Goal: Task Accomplishment & Management: Use online tool/utility

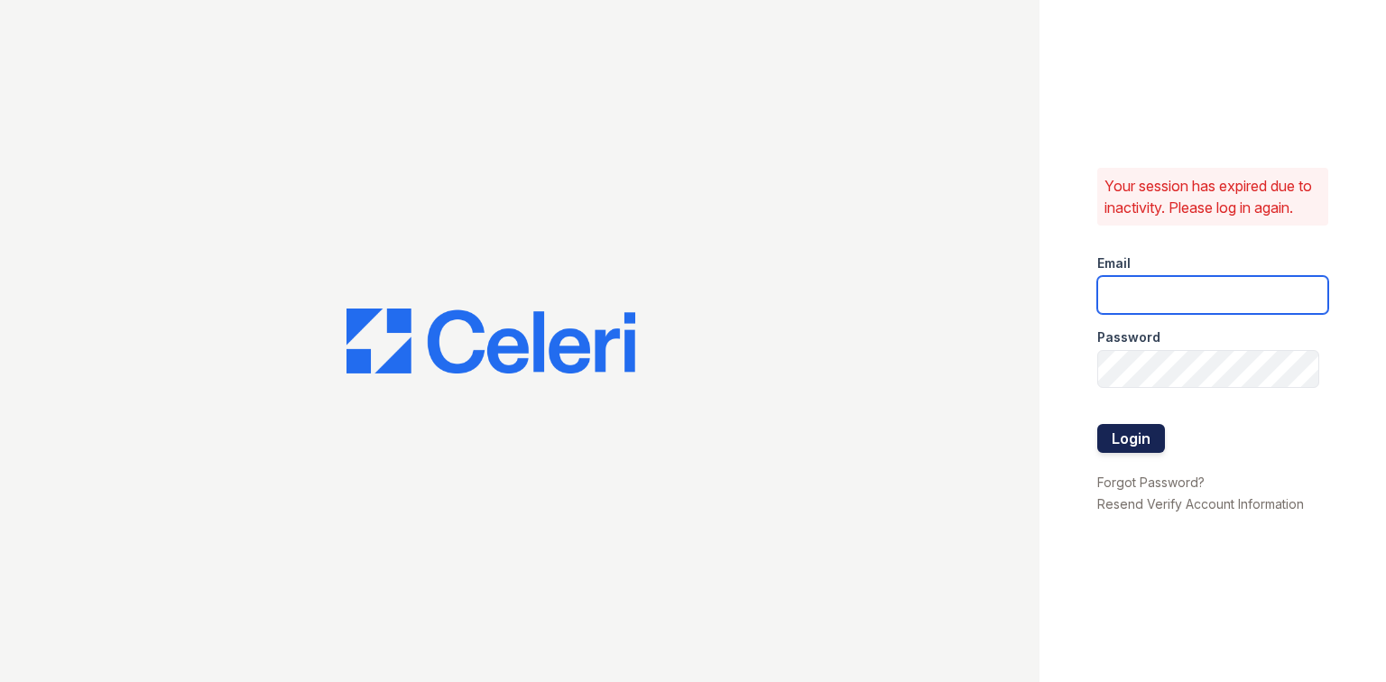
type input "postoak2@cafmanagement.com"
click at [1127, 433] on button "Login" at bounding box center [1131, 438] width 68 height 29
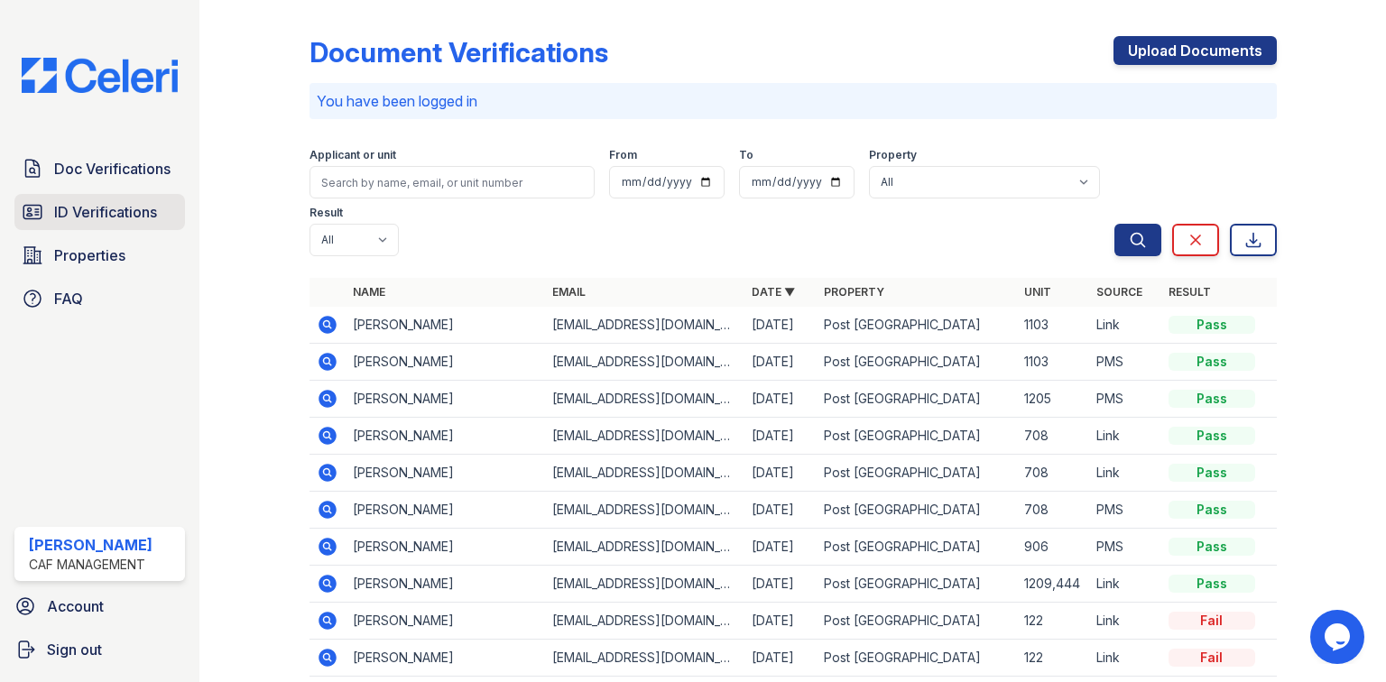
click at [85, 196] on link "ID Verifications" at bounding box center [99, 212] width 171 height 36
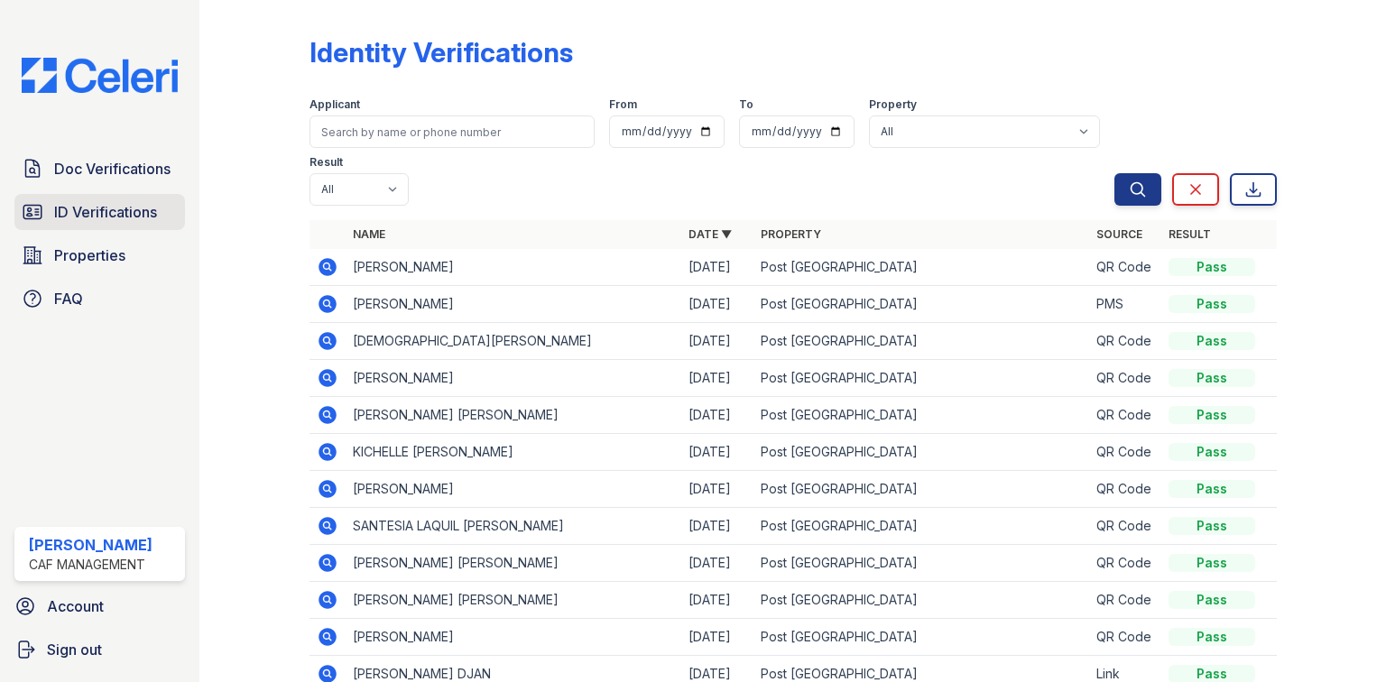
drag, startPoint x: 76, startPoint y: 217, endPoint x: 109, endPoint y: 195, distance: 39.8
click at [76, 217] on span "ID Verifications" at bounding box center [105, 212] width 103 height 22
